Goal: Book appointment/travel/reservation

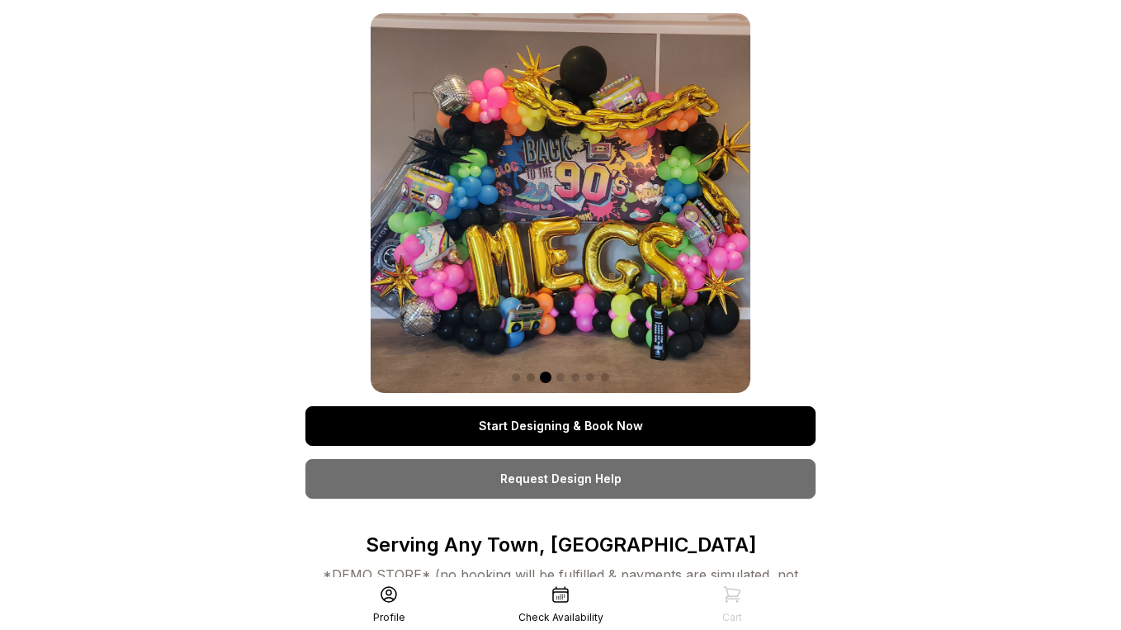
click at [569, 430] on link "Start Designing & Book Now" at bounding box center [561, 426] width 510 height 40
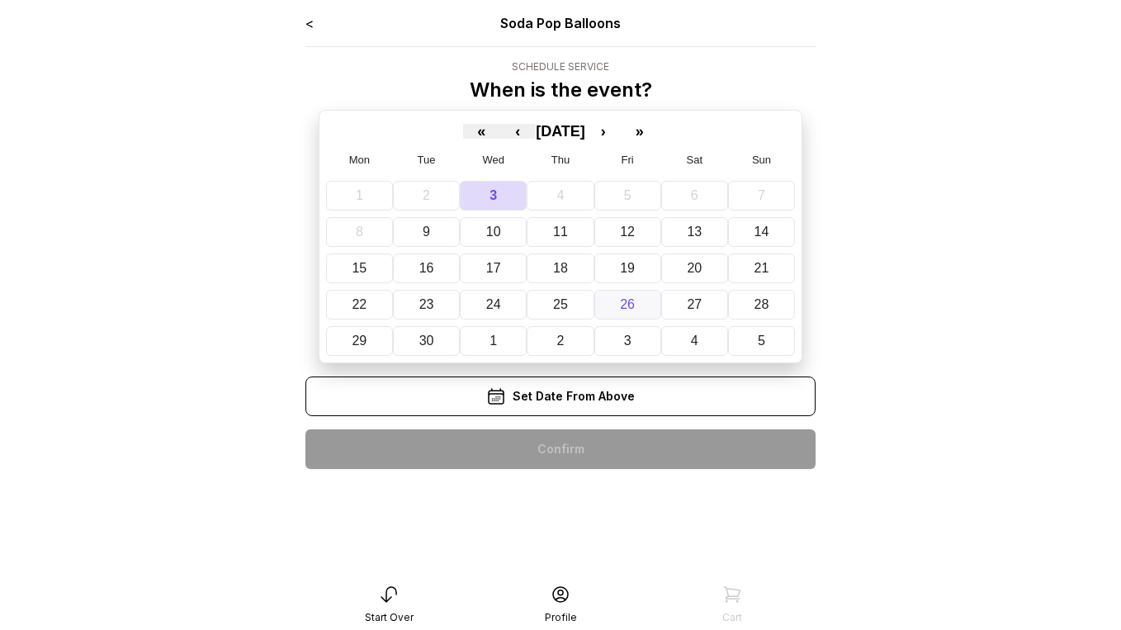
click at [633, 301] on abbr "26" at bounding box center [627, 304] width 15 height 14
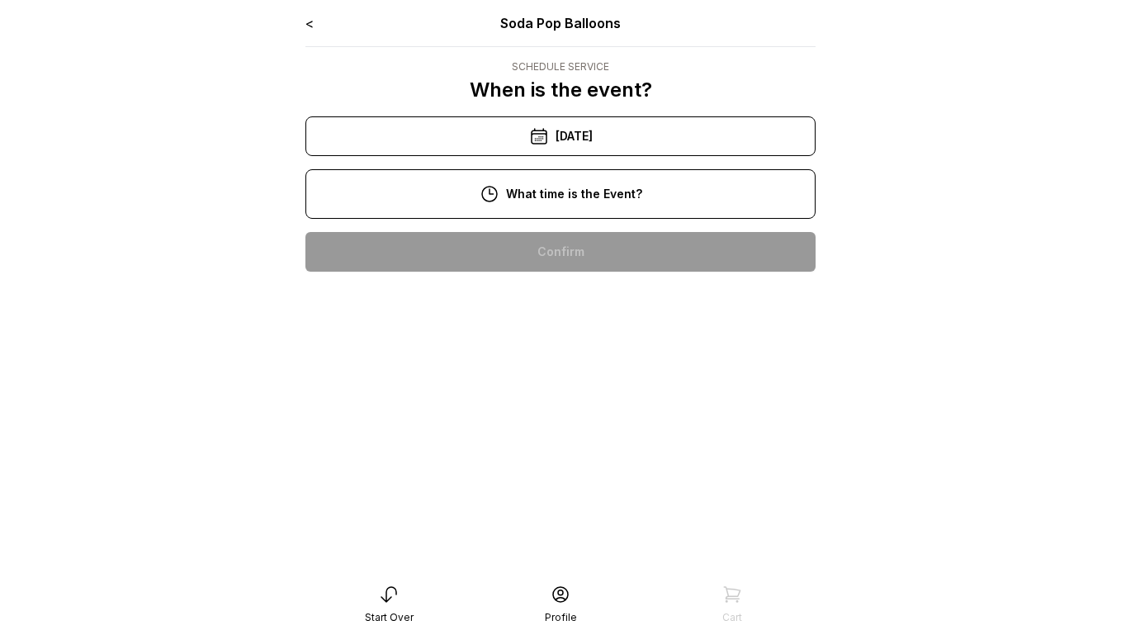
click at [589, 310] on div "11:00 am" at bounding box center [561, 305] width 484 height 40
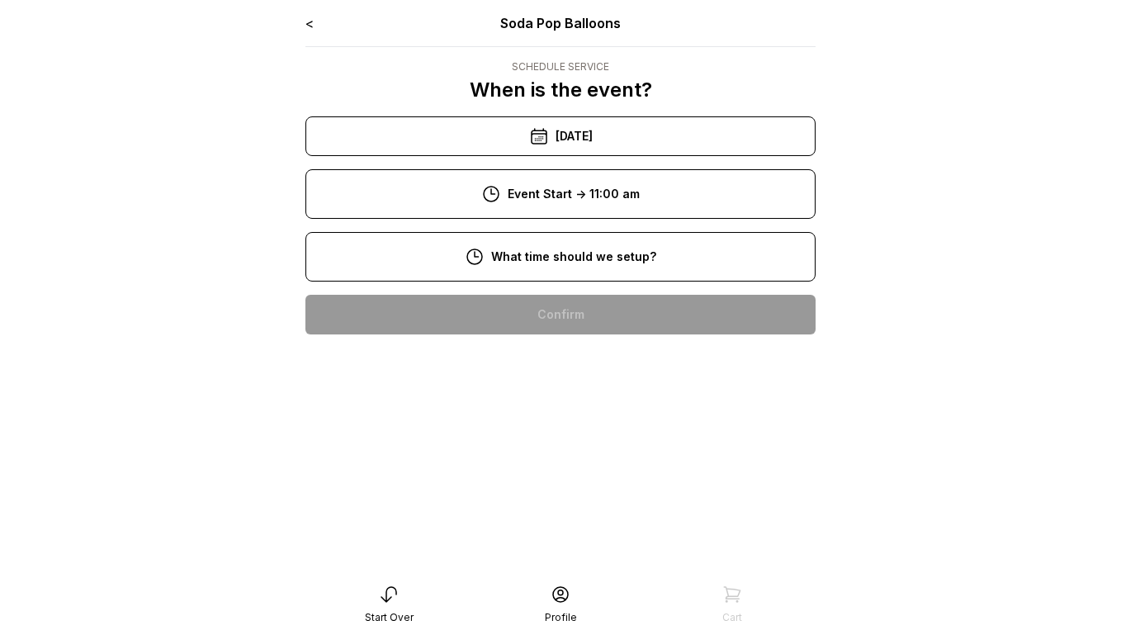
click at [599, 307] on div "8:00 am" at bounding box center [561, 315] width 484 height 40
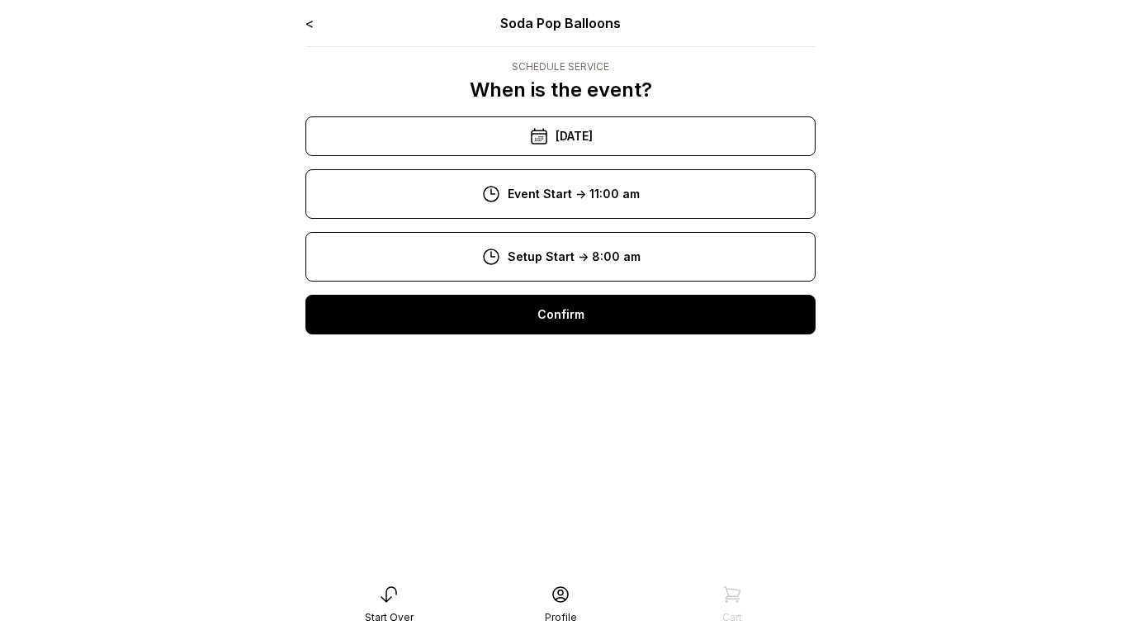
click at [598, 310] on div "Confirm" at bounding box center [561, 315] width 510 height 40
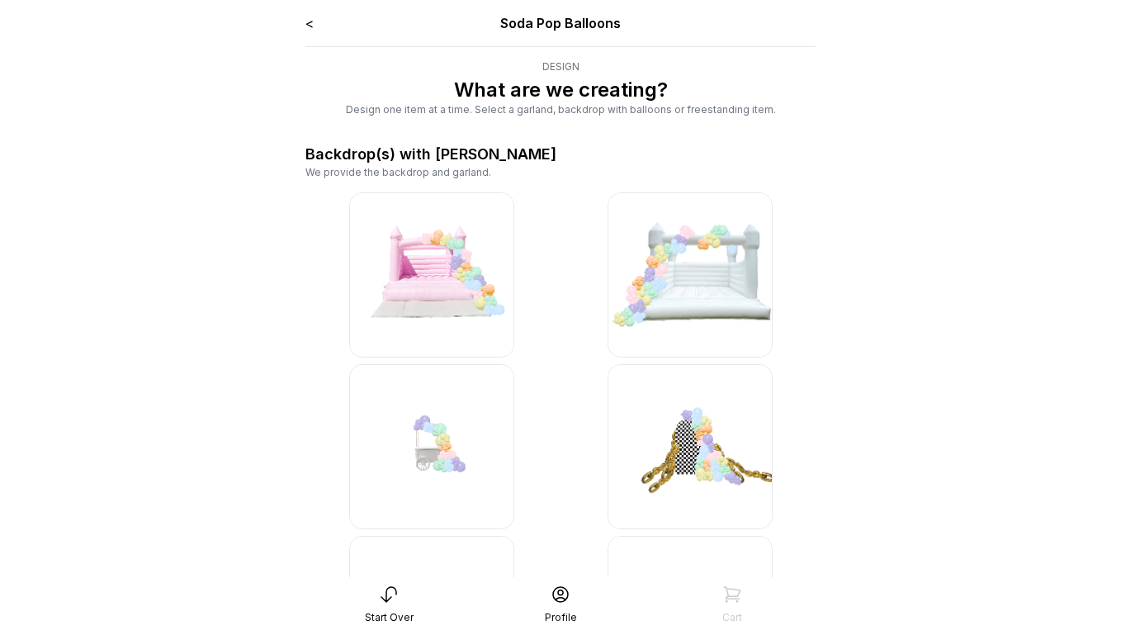
click at [462, 282] on img at bounding box center [431, 274] width 165 height 165
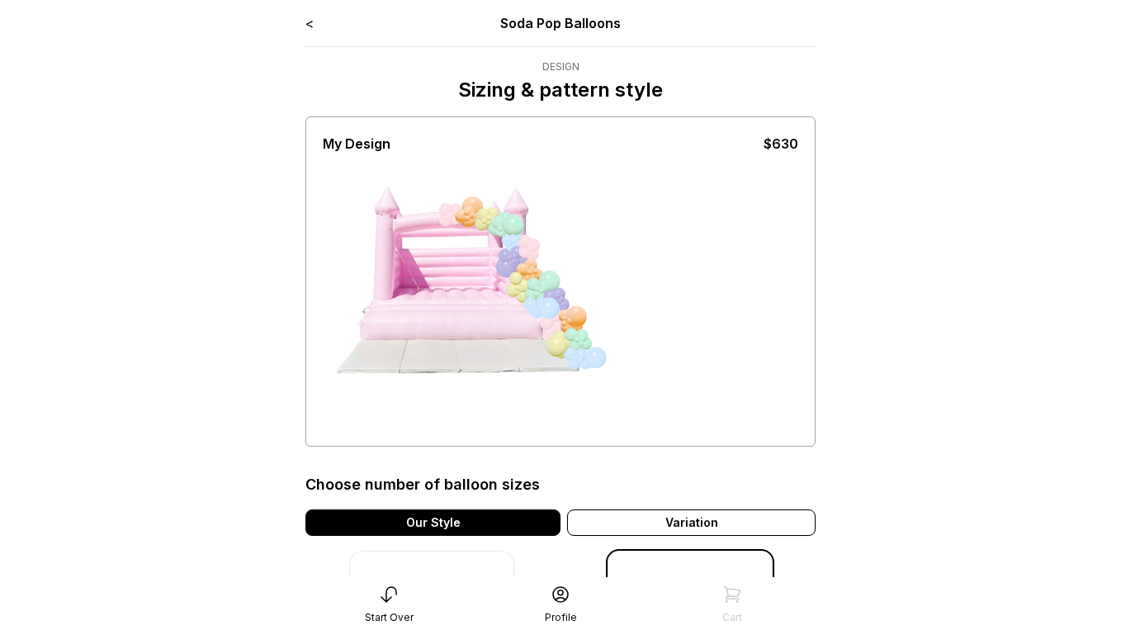
click at [315, 23] on div "< Soda Pop Balloons" at bounding box center [561, 23] width 510 height 20
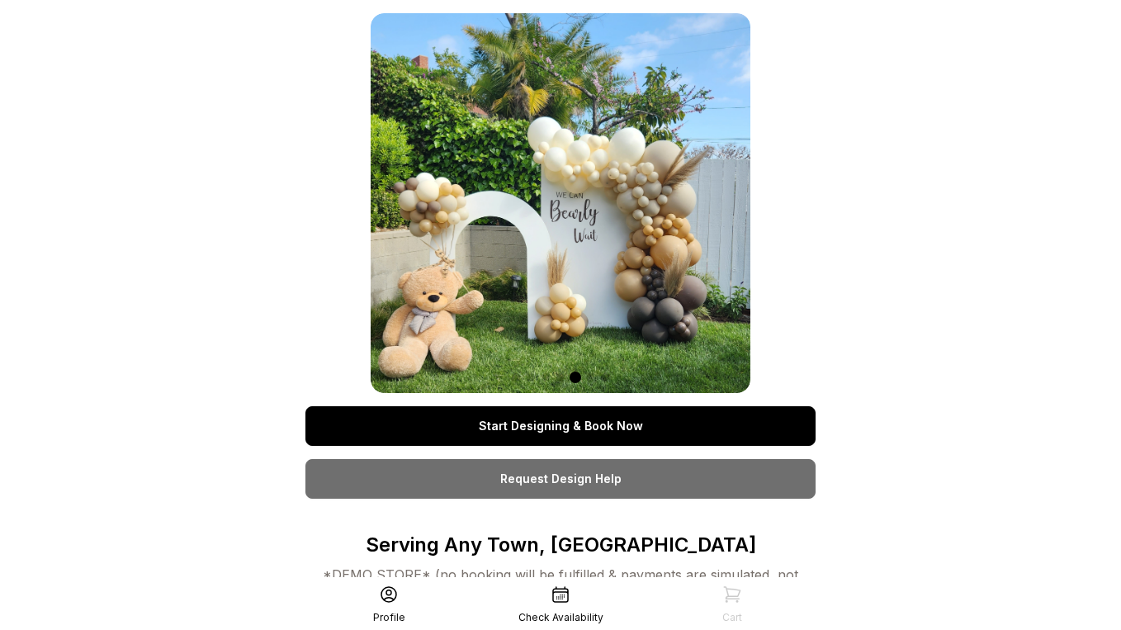
click at [566, 425] on link "Start Designing & Book Now" at bounding box center [561, 426] width 510 height 40
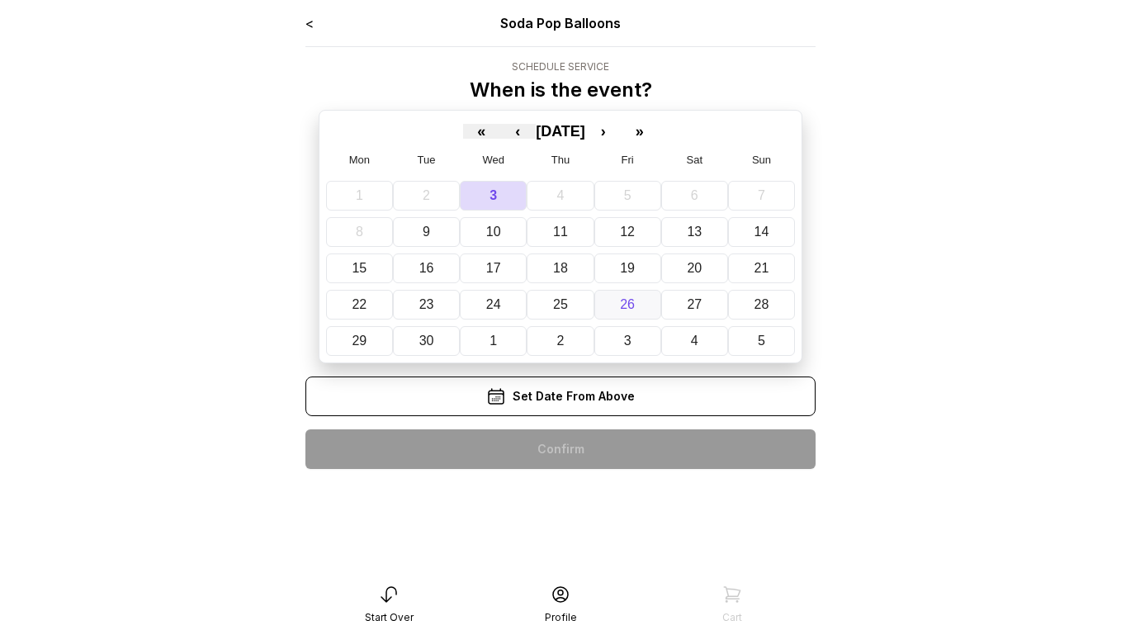
click at [630, 300] on abbr "26" at bounding box center [627, 304] width 15 height 14
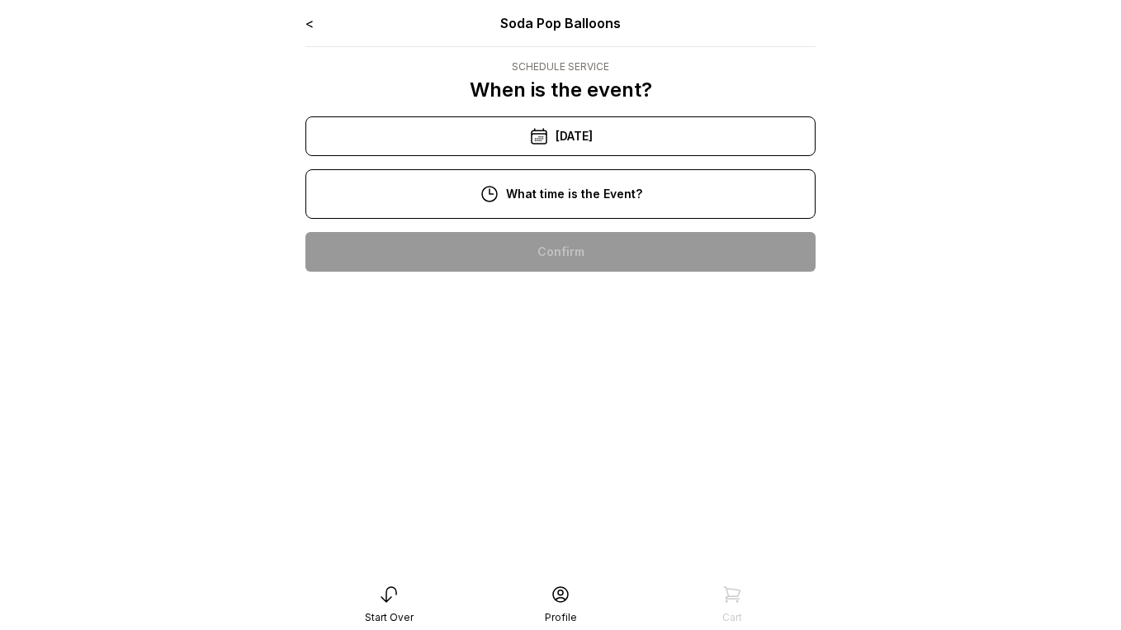
click at [584, 300] on div "11:00 am" at bounding box center [561, 305] width 484 height 40
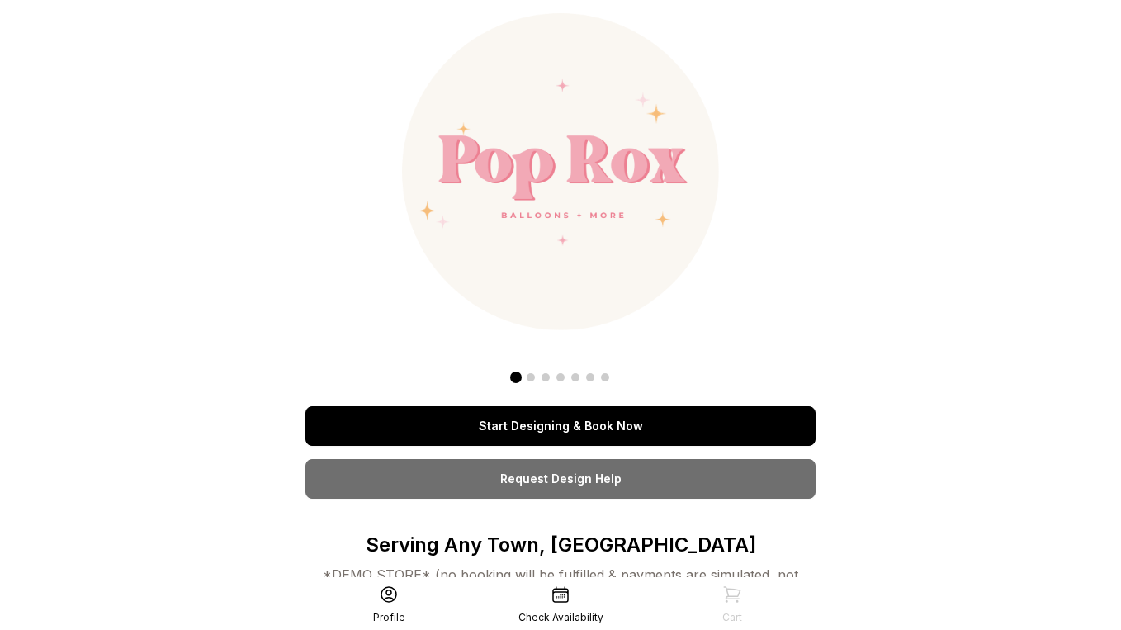
click at [546, 435] on link "Start Designing & Book Now" at bounding box center [561, 426] width 510 height 40
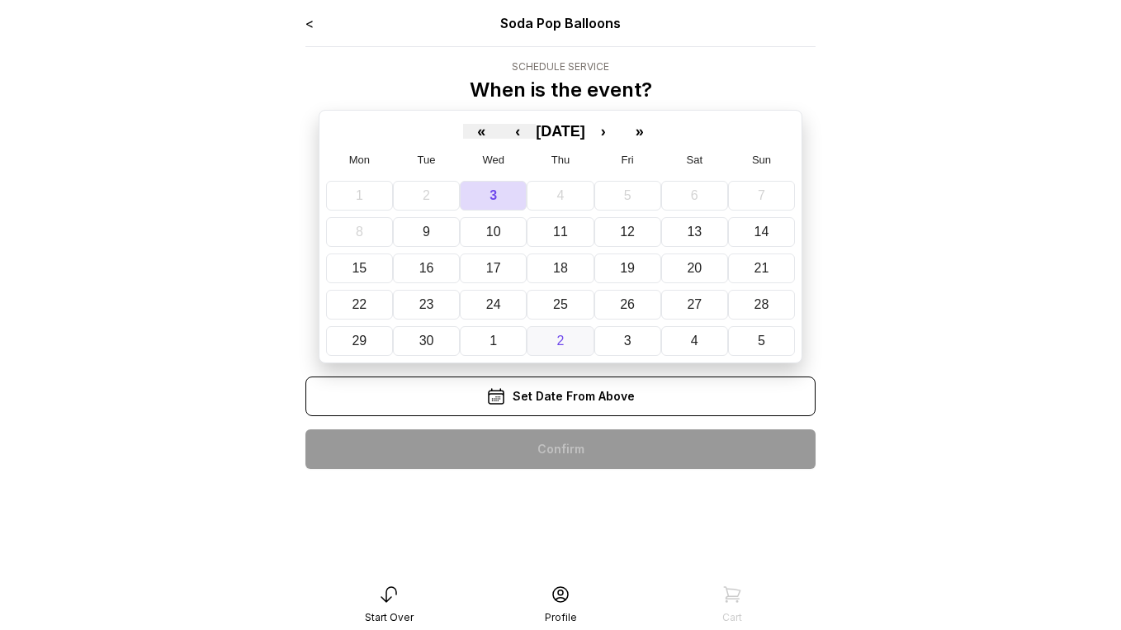
click at [567, 345] on button "2" at bounding box center [560, 341] width 67 height 30
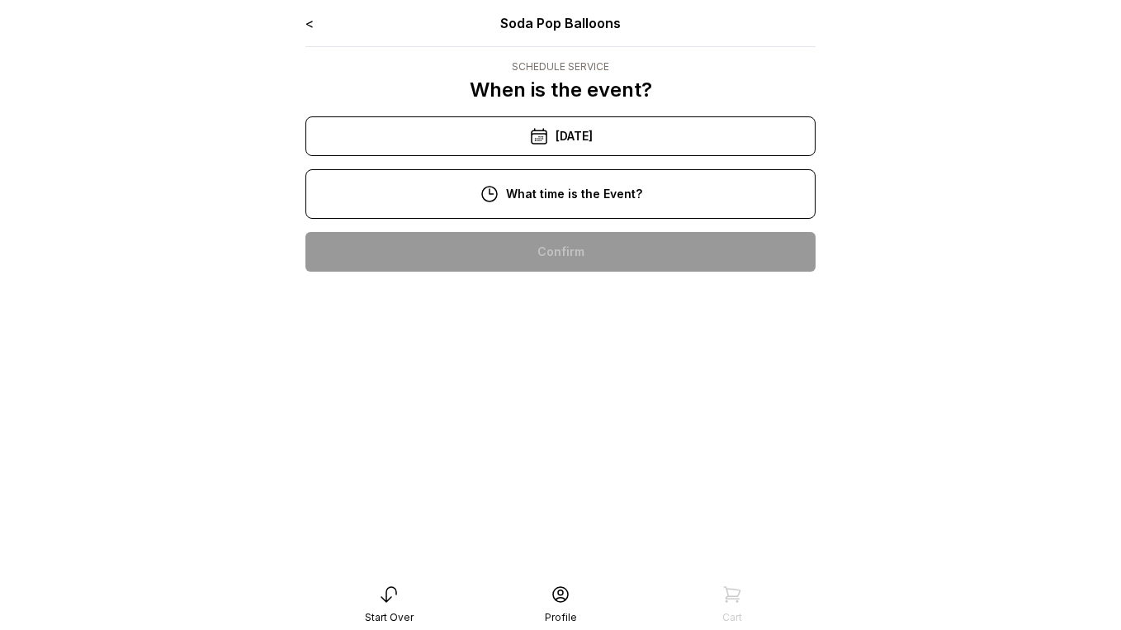
click at [567, 244] on div "10:00 am" at bounding box center [561, 252] width 484 height 40
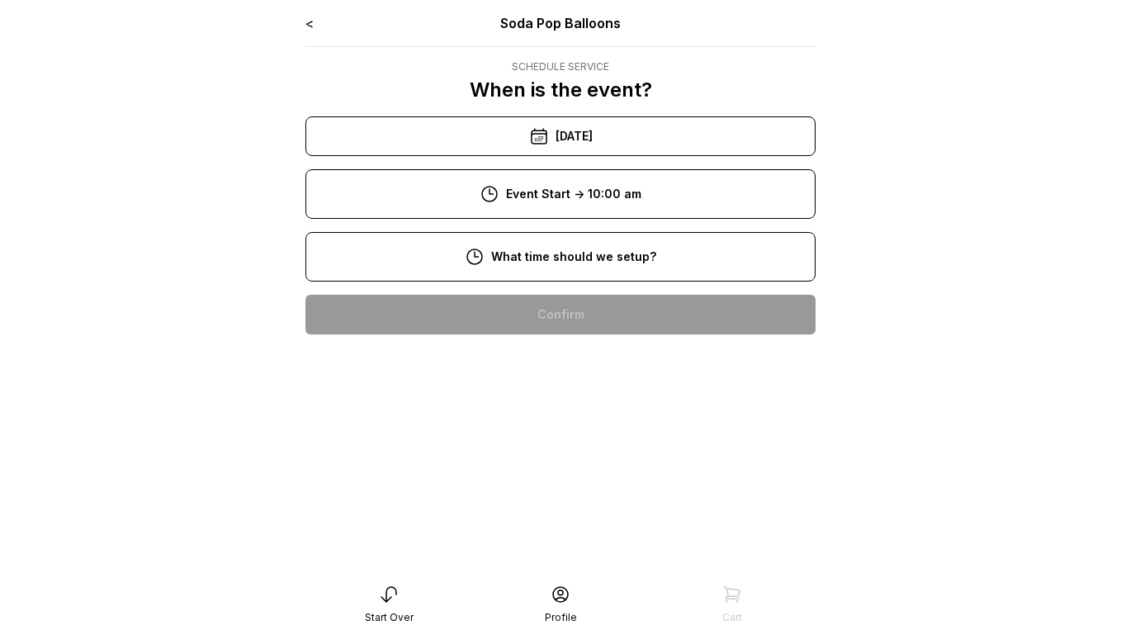
click at [562, 312] on div "8:00 am" at bounding box center [561, 315] width 484 height 40
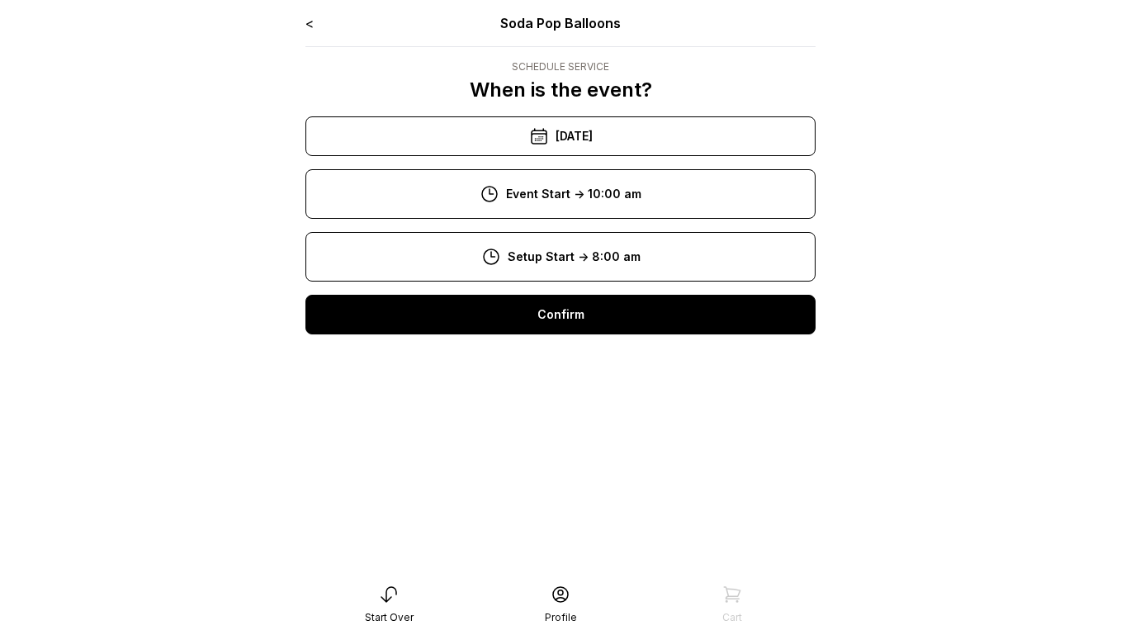
click at [562, 310] on div "Confirm" at bounding box center [561, 315] width 510 height 40
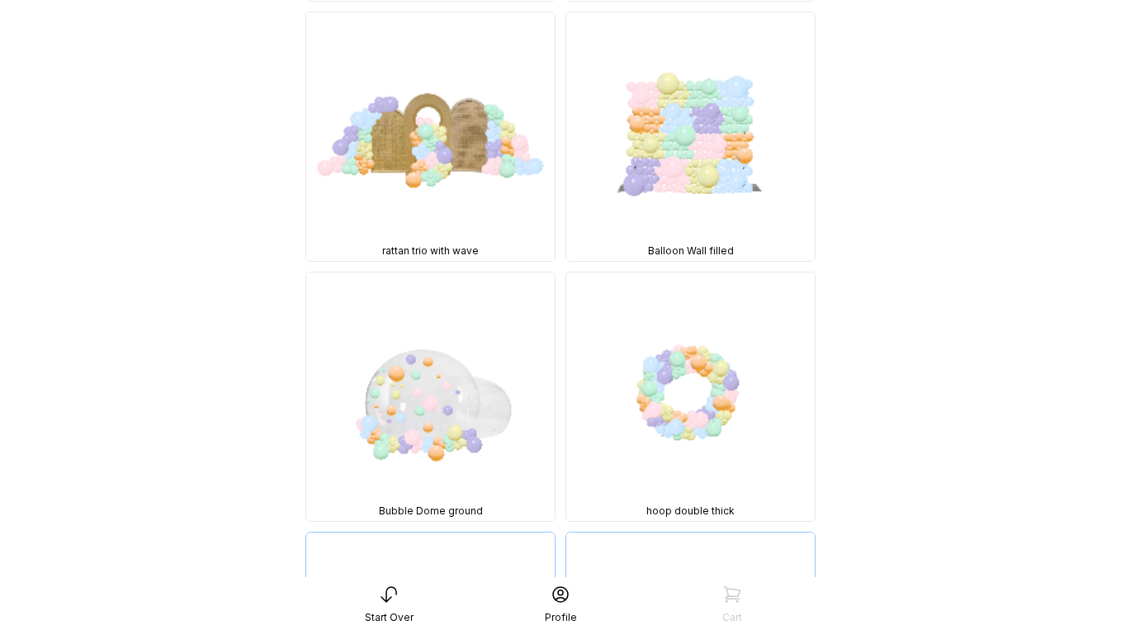
scroll to position [4894, 0]
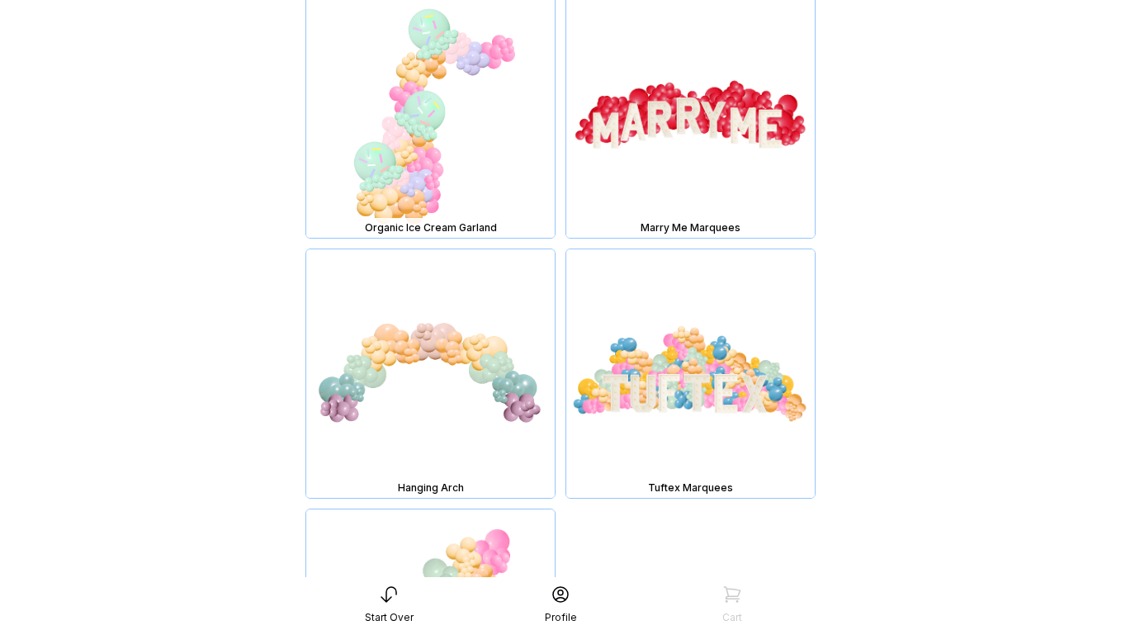
scroll to position [13296, 0]
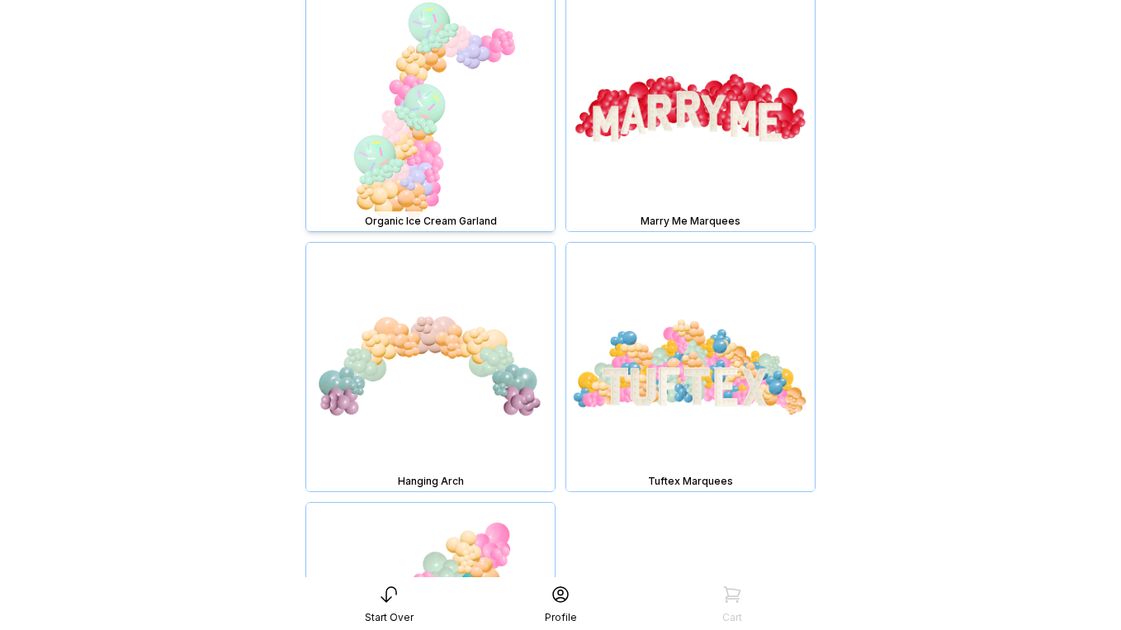
click at [413, 111] on img at bounding box center [430, 107] width 249 height 249
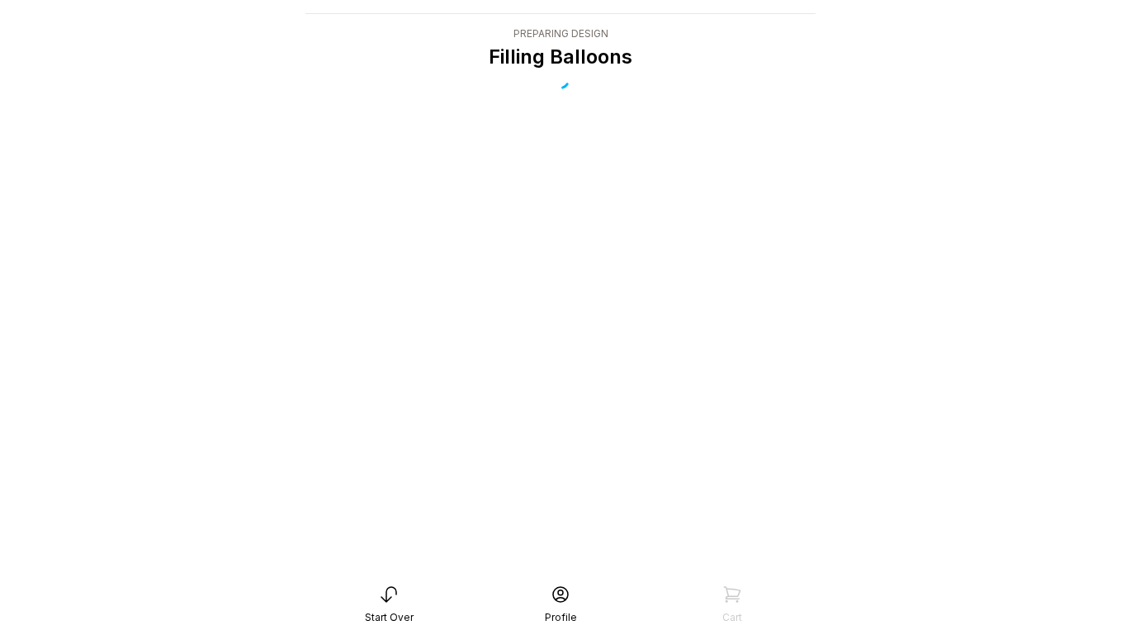
scroll to position [33, 0]
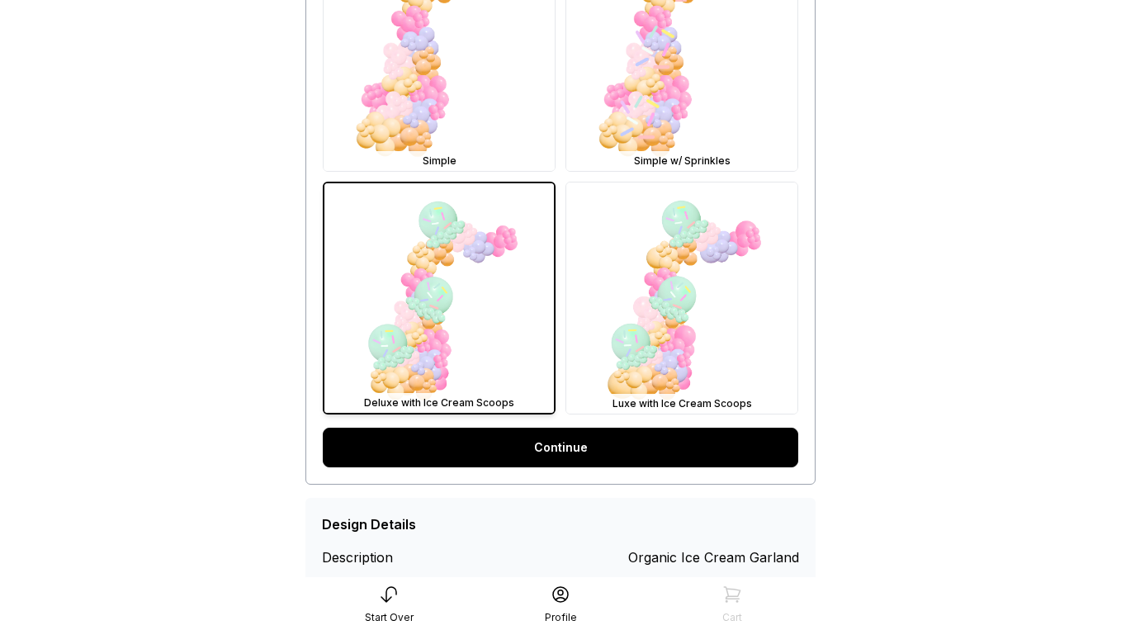
scroll to position [657, 0]
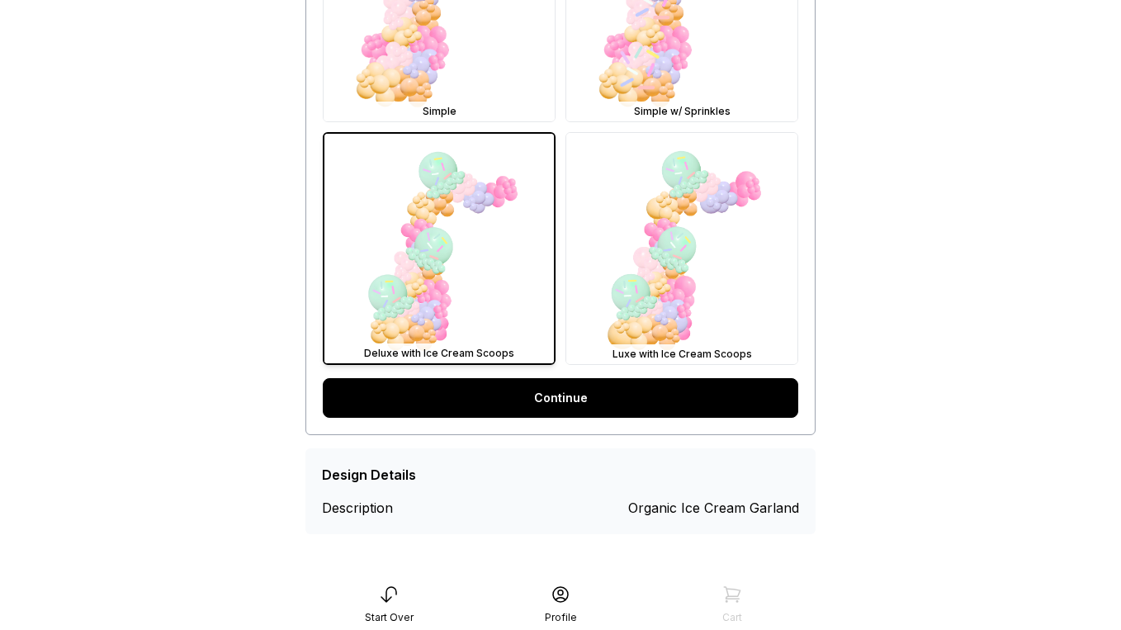
click at [571, 396] on link "Continue" at bounding box center [561, 398] width 476 height 40
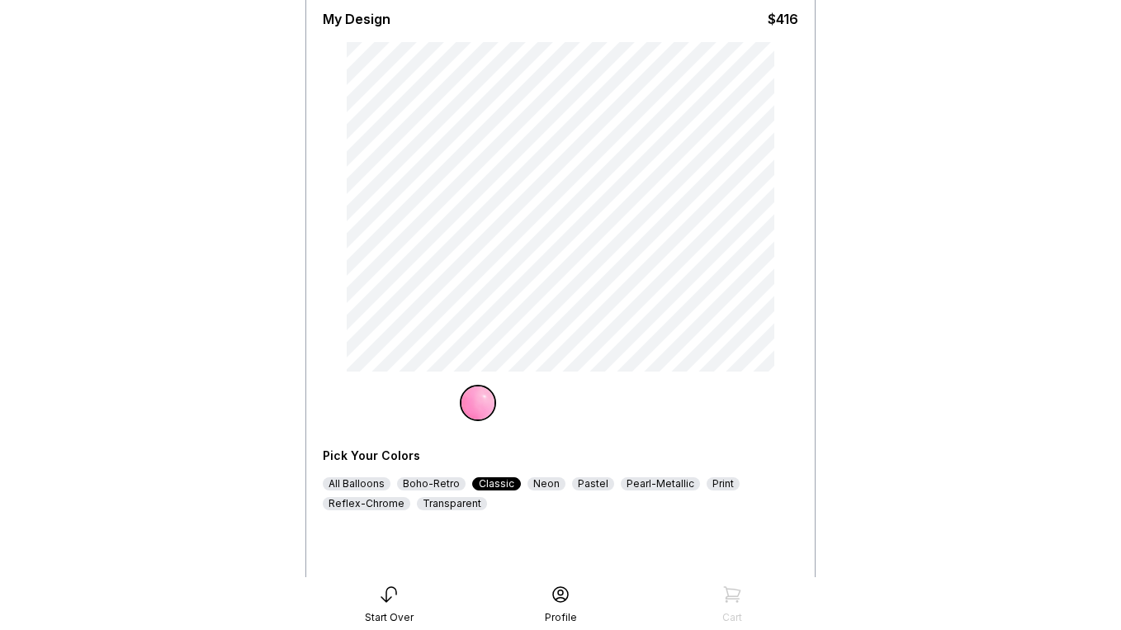
scroll to position [132, 0]
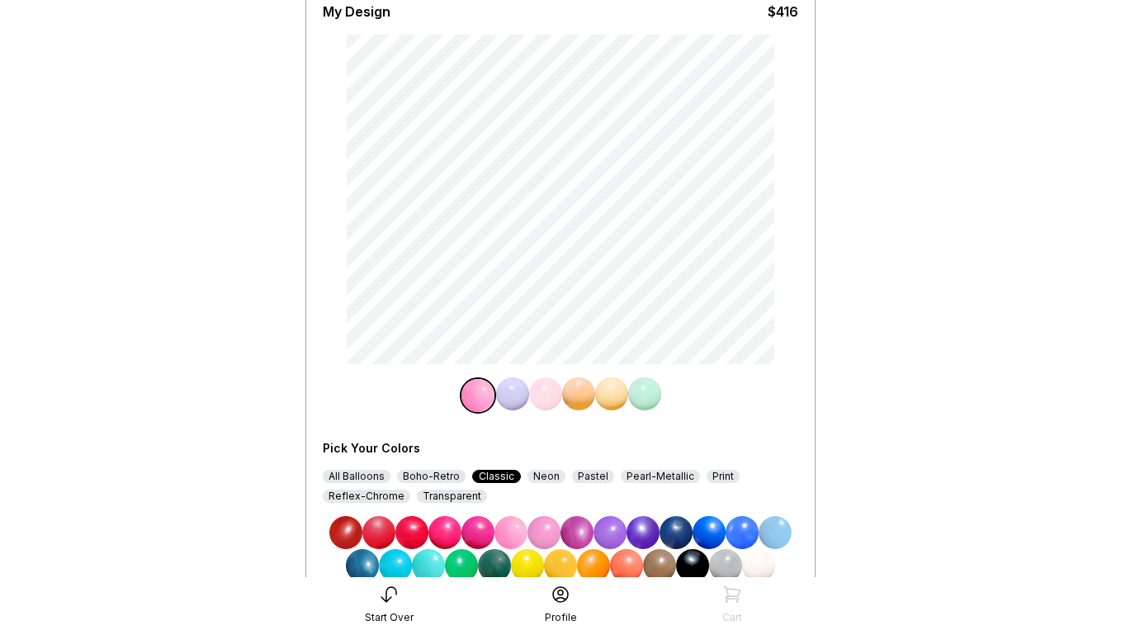
click at [545, 532] on img at bounding box center [544, 532] width 33 height 33
click at [543, 395] on img at bounding box center [545, 393] width 33 height 33
click at [612, 525] on img at bounding box center [610, 532] width 33 height 33
click at [589, 387] on img at bounding box center [578, 393] width 33 height 33
click at [676, 534] on img at bounding box center [676, 532] width 33 height 33
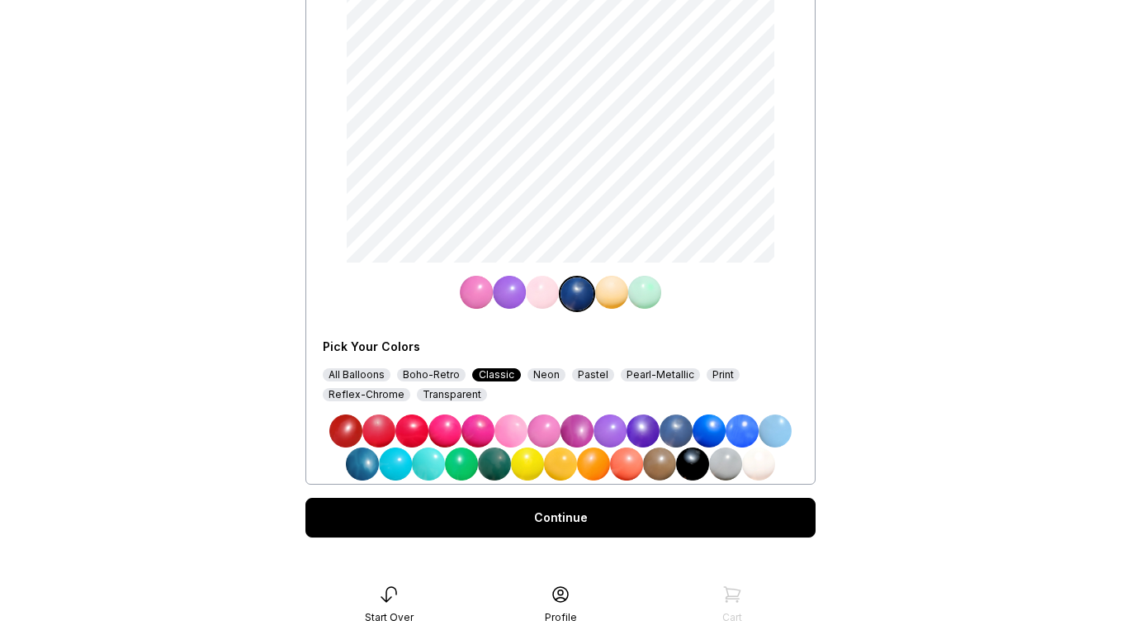
scroll to position [250, 0]
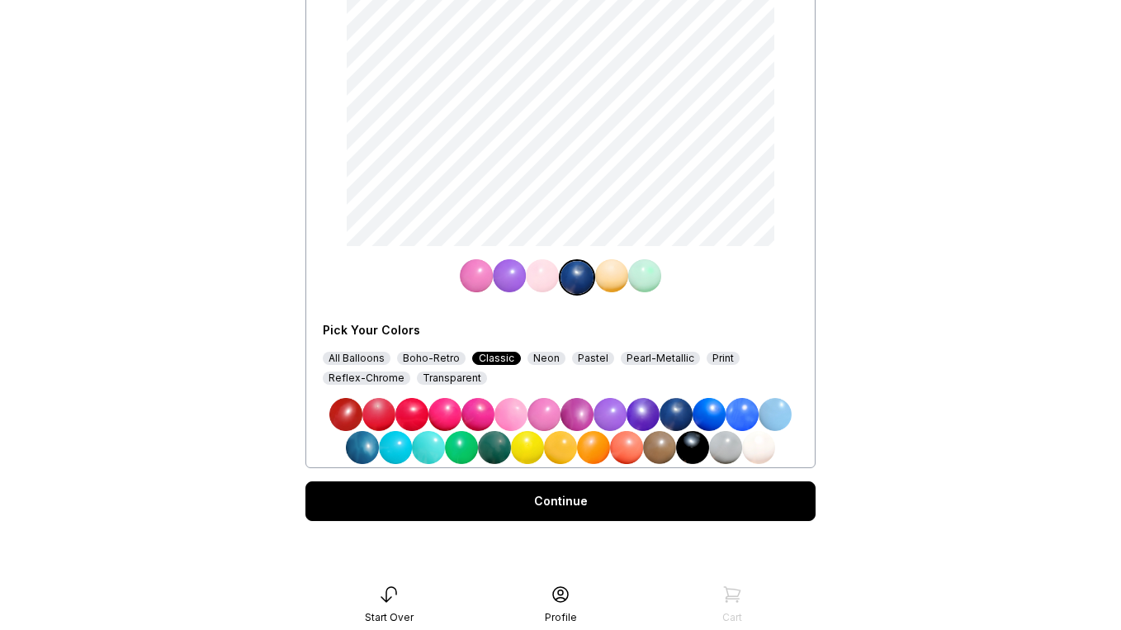
click at [639, 491] on div "Continue" at bounding box center [561, 501] width 510 height 40
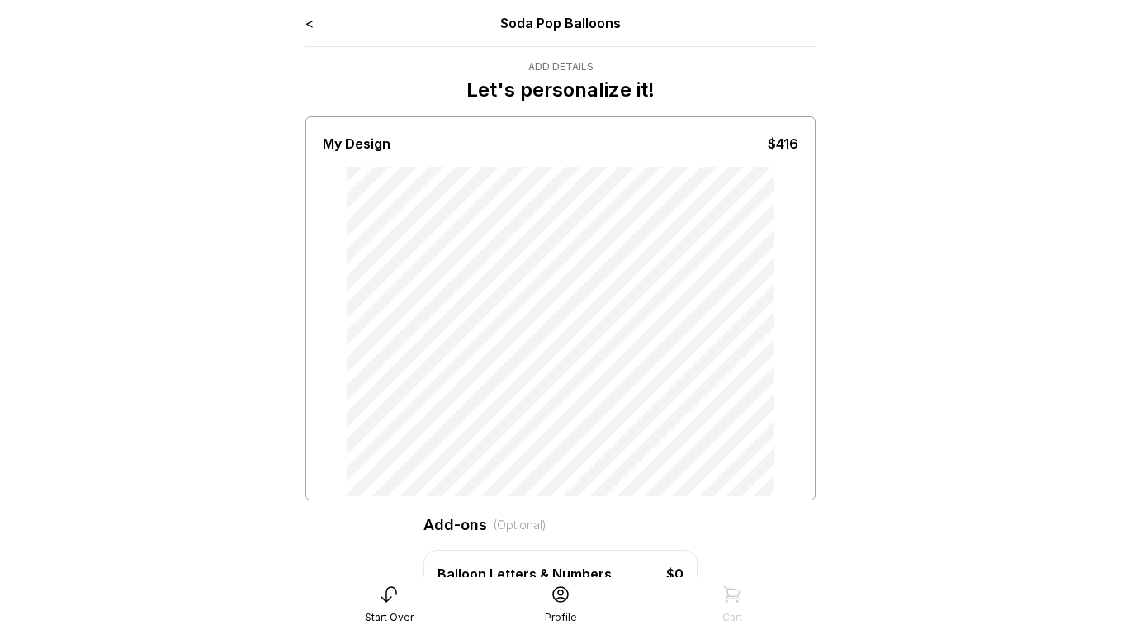
click at [312, 22] on link "<" at bounding box center [310, 23] width 8 height 17
